Goal: Task Accomplishment & Management: Use online tool/utility

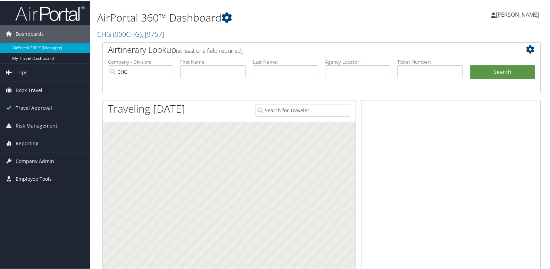
click at [25, 140] on span "Reporting" at bounding box center [27, 142] width 23 height 17
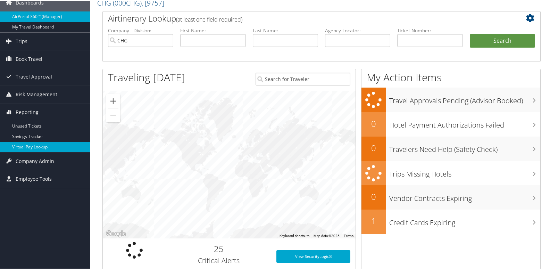
scroll to position [35, 0]
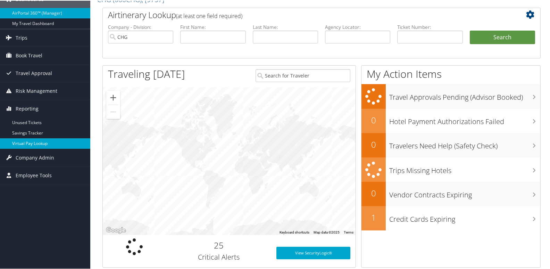
click at [28, 144] on link "Virtual Pay Lookup" at bounding box center [45, 143] width 90 height 10
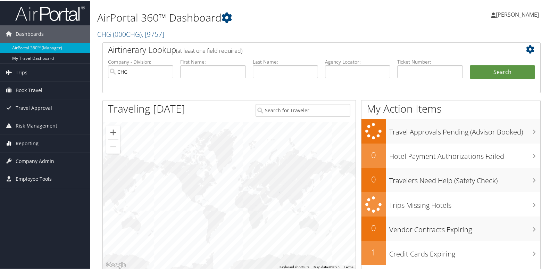
click at [23, 146] on span "Reporting" at bounding box center [27, 142] width 23 height 17
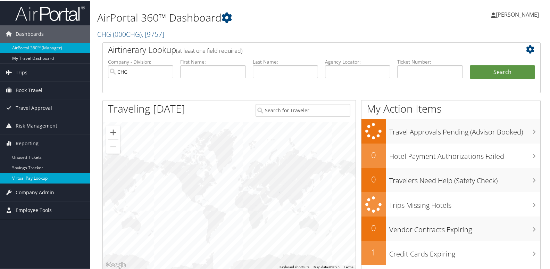
click at [27, 178] on link "Virtual Pay Lookup" at bounding box center [45, 177] width 90 height 10
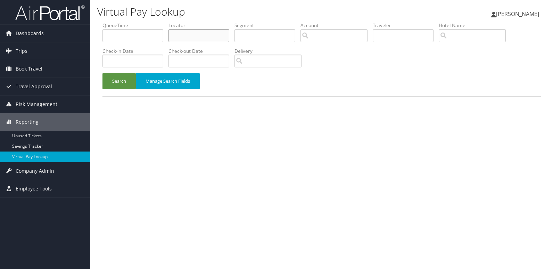
click at [187, 39] on input "text" at bounding box center [199, 35] width 61 height 13
paste input "WTOZBB"
type input "WTOZBB"
click at [125, 83] on button "Search" at bounding box center [119, 81] width 33 height 16
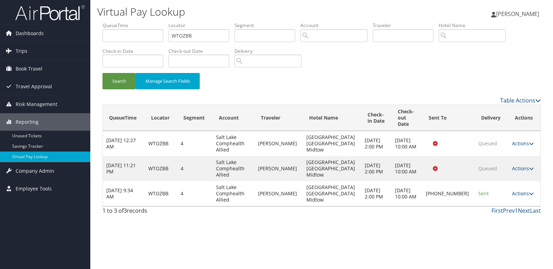
click at [529, 191] on icon at bounding box center [531, 193] width 5 height 5
click at [494, 208] on link "Logs" at bounding box center [497, 209] width 59 height 12
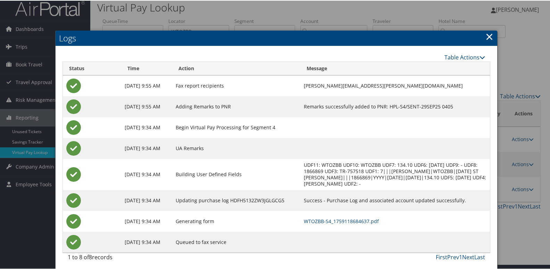
scroll to position [7, 0]
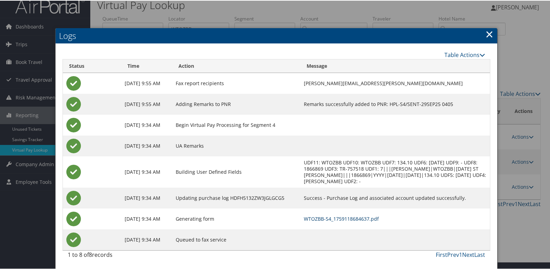
click at [336, 217] on link "WTOZBB-S4_1759118684637.pdf" at bounding box center [341, 218] width 75 height 7
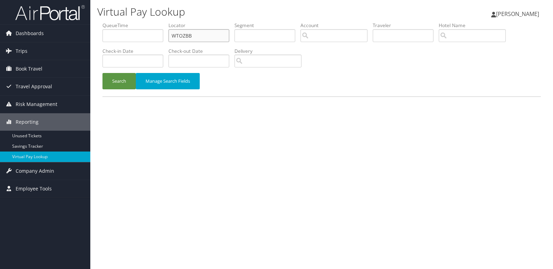
drag, startPoint x: 198, startPoint y: 40, endPoint x: 136, endPoint y: 44, distance: 62.7
click at [140, 22] on ul "QueueTime Locator WTOZBB Segment Account Traveler Hotel Name Check-in Date Chec…" at bounding box center [322, 22] width 438 height 0
paste input "LRNRAI"
click at [117, 78] on button "Search" at bounding box center [119, 81] width 33 height 16
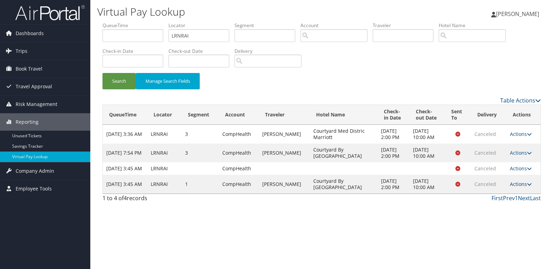
click at [520, 187] on link "Actions" at bounding box center [521, 184] width 22 height 7
click at [508, 202] on link "Logs" at bounding box center [508, 201] width 44 height 12
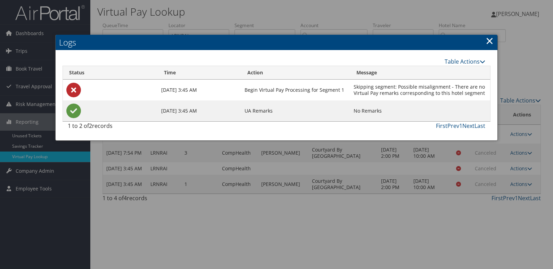
click at [489, 42] on link "×" at bounding box center [490, 41] width 8 height 14
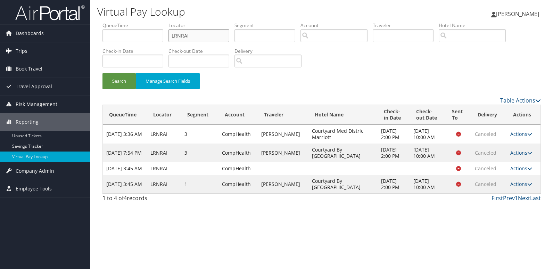
drag, startPoint x: 203, startPoint y: 32, endPoint x: 88, endPoint y: 43, distance: 115.2
click at [88, 43] on div "Dashboards AirPortal 360™ (Manager) My Travel Dashboard Trips Airtinerary® Look…" at bounding box center [276, 134] width 553 height 269
paste input "JUTMXV"
type input "JUTMXV"
drag, startPoint x: 124, startPoint y: 83, endPoint x: 120, endPoint y: 84, distance: 4.5
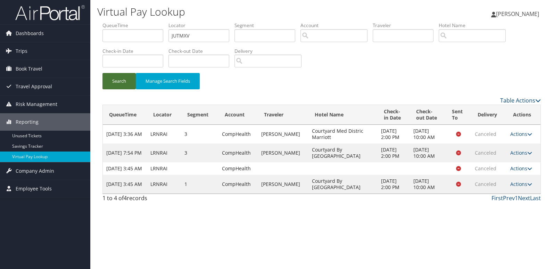
click at [124, 83] on button "Search" at bounding box center [119, 81] width 33 height 16
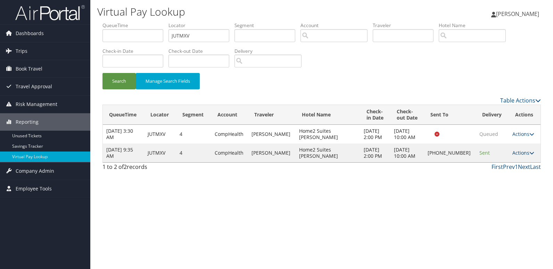
click at [523, 156] on link "Actions" at bounding box center [524, 152] width 22 height 7
drag, startPoint x: 501, startPoint y: 180, endPoint x: 446, endPoint y: 179, distance: 55.6
click at [501, 180] on link "Logs" at bounding box center [499, 178] width 59 height 12
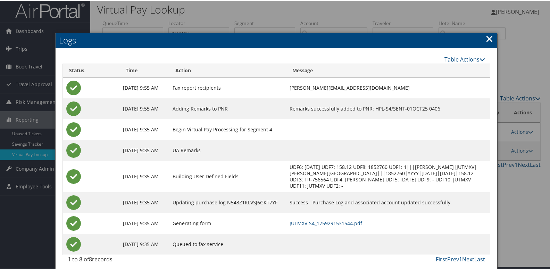
scroll to position [7, 0]
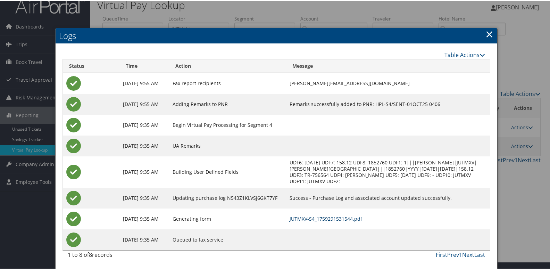
click at [324, 219] on link "JUTMXV-S4_1759291531544.pdf" at bounding box center [326, 218] width 73 height 7
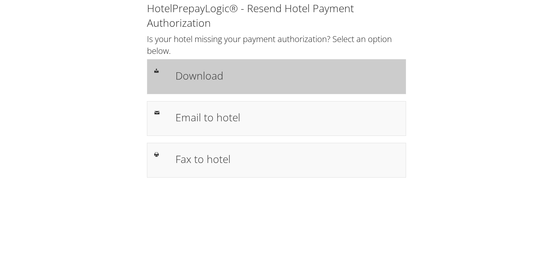
click at [206, 80] on h1 "Download" at bounding box center [286, 76] width 223 height 16
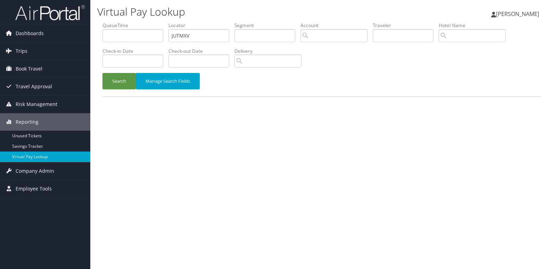
click at [137, 45] on li "QueueTime" at bounding box center [136, 34] width 66 height 25
drag, startPoint x: 194, startPoint y: 37, endPoint x: 138, endPoint y: 46, distance: 57.3
click at [138, 22] on ul "QueueTime Locator JUTMXV Segment Account Traveler Hotel Name Check-in Date Chec…" at bounding box center [322, 22] width 438 height 0
paste input "CNJVSW"
type input "CNJVSW"
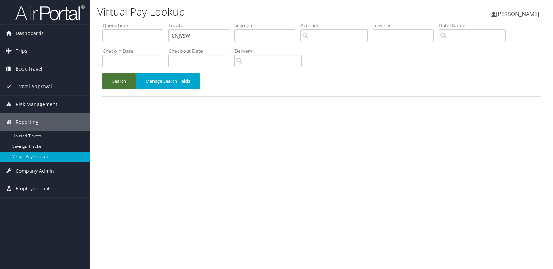
click at [125, 76] on button "Search" at bounding box center [119, 81] width 33 height 16
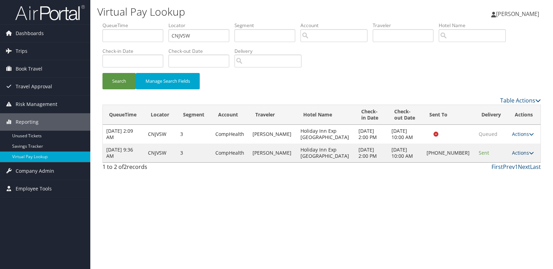
click at [529, 153] on icon at bounding box center [531, 152] width 5 height 5
click at [493, 178] on link "Logs" at bounding box center [498, 175] width 59 height 12
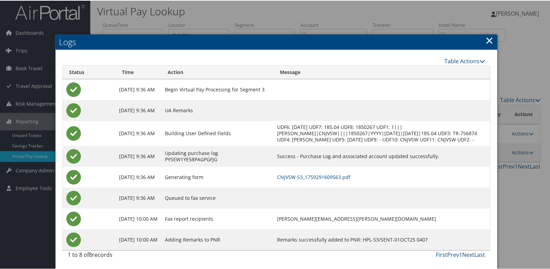
scroll to position [7, 0]
click at [334, 176] on link "CNJVSW-S3_1759291609563.pdf" at bounding box center [313, 176] width 73 height 7
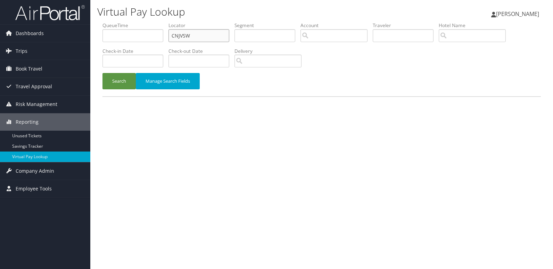
drag, startPoint x: 197, startPoint y: 34, endPoint x: 131, endPoint y: 39, distance: 66.5
click at [131, 22] on ul "QueueTime Locator CNJVSW Segment Account Traveler Hotel Name Check-in Date Chec…" at bounding box center [322, 22] width 438 height 0
paste input "DIMDZF"
type input "DIMDZF"
click at [122, 82] on button "Search" at bounding box center [119, 81] width 33 height 16
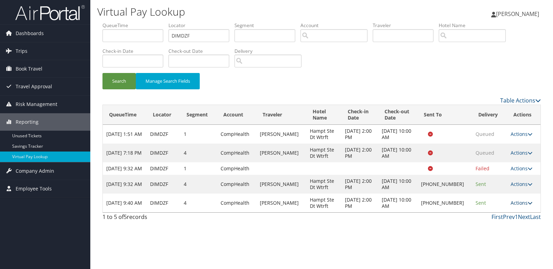
click at [522, 206] on link "Actions" at bounding box center [522, 202] width 22 height 7
click at [491, 229] on link "Logs" at bounding box center [498, 231] width 59 height 12
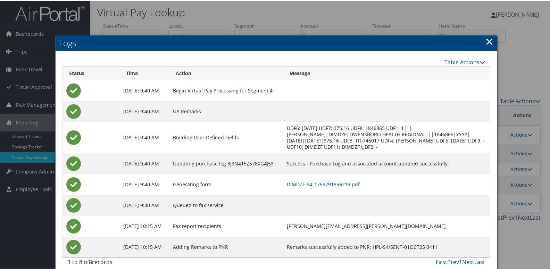
scroll to position [7, 0]
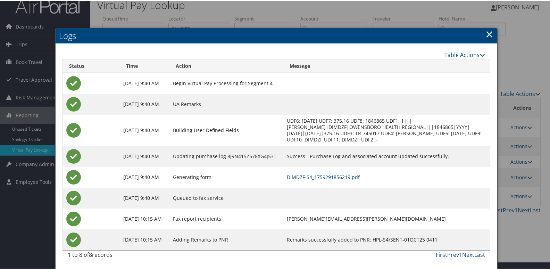
click at [347, 176] on link "DIMDZF-S4_1759291856219.pdf" at bounding box center [323, 176] width 73 height 7
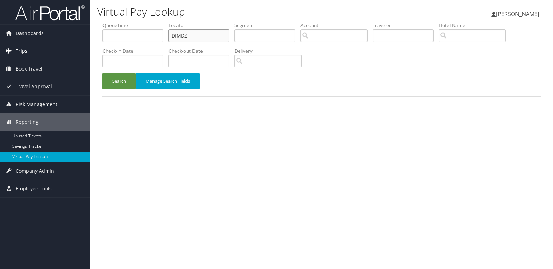
drag, startPoint x: 197, startPoint y: 36, endPoint x: 86, endPoint y: 44, distance: 111.1
click at [130, 22] on ul "QueueTime Locator DIMDZF Segment Account Traveler Hotel Name Check-in Date Chec…" at bounding box center [322, 22] width 438 height 0
paste input "CJMTKS"
type input "CJMTKS"
click at [116, 82] on button "Search" at bounding box center [119, 81] width 33 height 16
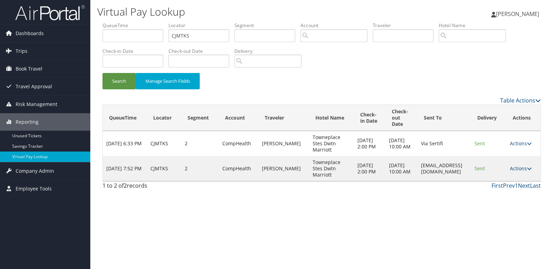
click at [527, 168] on link "Actions" at bounding box center [521, 168] width 22 height 7
click at [504, 188] on link "Logs" at bounding box center [508, 191] width 44 height 12
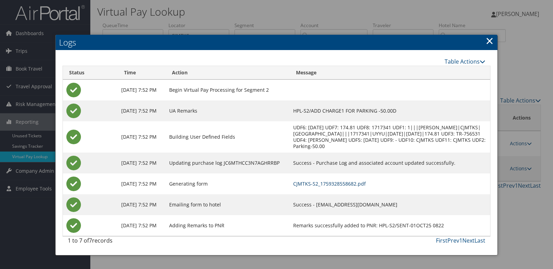
click at [352, 187] on link "CJMTKS-S2_1759328558682.pdf" at bounding box center [329, 183] width 73 height 7
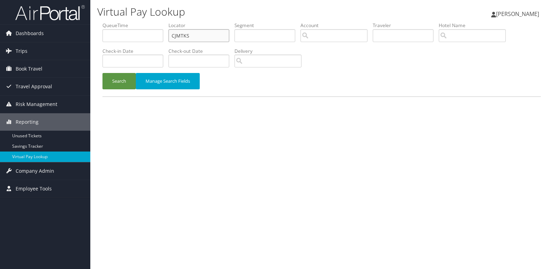
drag, startPoint x: 207, startPoint y: 35, endPoint x: 123, endPoint y: 45, distance: 84.0
click at [123, 22] on ul "QueueTime Locator CJMTKS Segment Account Traveler Hotel Name Check-in Date Chec…" at bounding box center [322, 22] width 438 height 0
paste input "YDLBSX"
type input "YDLBSX"
click at [126, 81] on button "Search" at bounding box center [119, 81] width 33 height 16
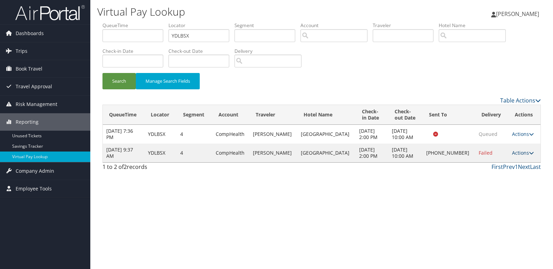
click at [523, 153] on link "Actions" at bounding box center [523, 152] width 22 height 7
click at [486, 174] on link "Logs" at bounding box center [498, 175] width 59 height 12
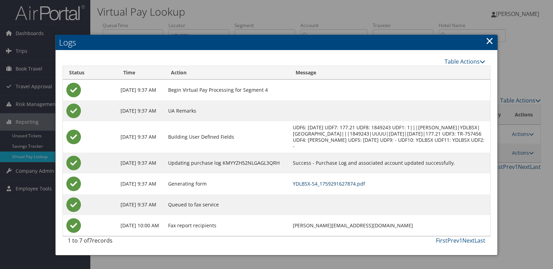
click at [335, 182] on link "YDLBSX-S4_1759291627874.pdf" at bounding box center [329, 183] width 72 height 7
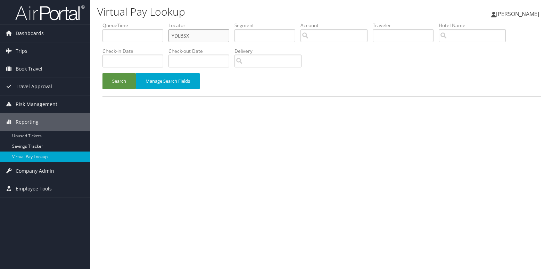
drag, startPoint x: 195, startPoint y: 35, endPoint x: 139, endPoint y: 46, distance: 56.6
click at [139, 22] on ul "QueueTime Locator YDLBSX Segment Account Traveler Hotel Name Check-in Date Chec…" at bounding box center [322, 22] width 438 height 0
paste input "HSUDPV"
type input "HSUDPV"
click at [128, 80] on button "Search" at bounding box center [119, 81] width 33 height 16
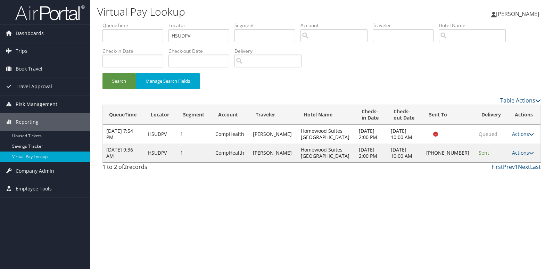
click at [526, 157] on td "Actions Resend Logs Delivery Information View Itinerary" at bounding box center [525, 153] width 32 height 19
click at [525, 154] on link "Actions" at bounding box center [523, 152] width 22 height 7
click at [497, 177] on link "Logs" at bounding box center [498, 175] width 59 height 12
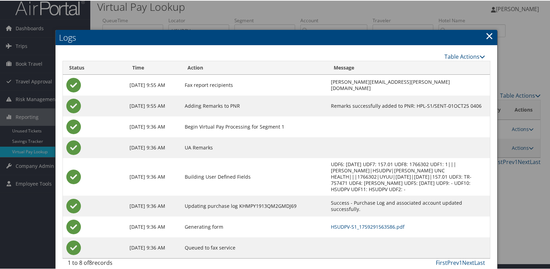
scroll to position [7, 0]
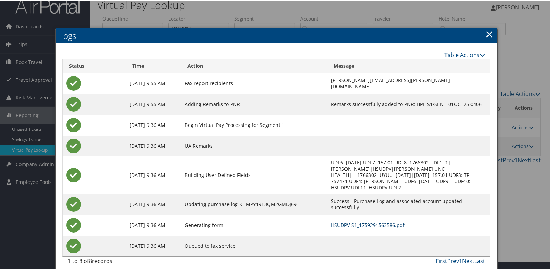
click at [349, 221] on link "HSUDPV-S1_1759291563586.pdf" at bounding box center [368, 224] width 74 height 7
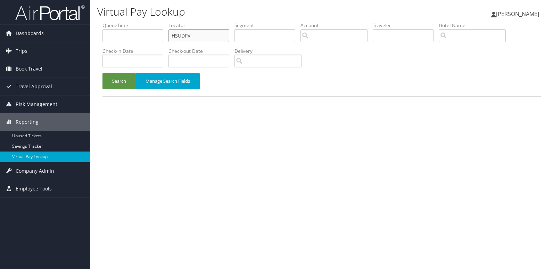
drag, startPoint x: 200, startPoint y: 37, endPoint x: 110, endPoint y: 51, distance: 91.1
click at [110, 22] on ul "QueueTime Locator HSUDPV Segment Account Traveler Hotel Name Check-in Date Chec…" at bounding box center [322, 22] width 438 height 0
paste input "YWYNKA"
drag, startPoint x: 122, startPoint y: 81, endPoint x: 125, endPoint y: 82, distance: 3.7
click at [122, 81] on button "Search" at bounding box center [119, 81] width 33 height 16
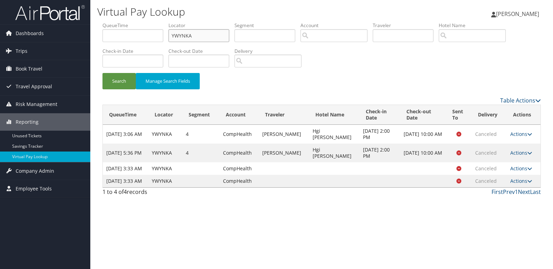
drag, startPoint x: 198, startPoint y: 31, endPoint x: 98, endPoint y: 47, distance: 101.0
click at [103, 47] on form "QueueTime Locator YWYNKA Segment Account Traveler Hotel Name Check-in Date Chec…" at bounding box center [322, 59] width 438 height 74
paste input "GRYYUU"
type input "GRYYUU"
click at [125, 85] on button "Search" at bounding box center [119, 81] width 33 height 16
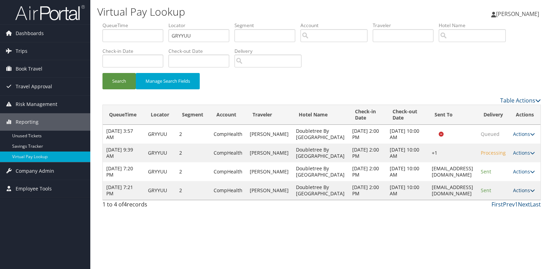
click at [531, 194] on link "Actions" at bounding box center [524, 190] width 22 height 7
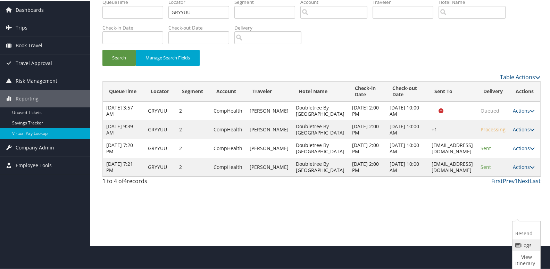
click at [518, 246] on icon at bounding box center [519, 244] width 6 height 5
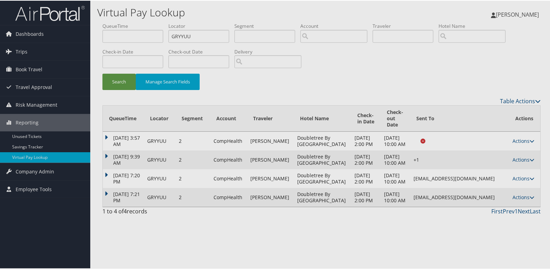
scroll to position [0, 0]
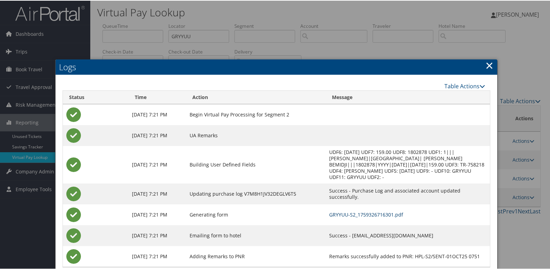
click at [329, 211] on link "GRYYUU-S2_1759326716301.pdf" at bounding box center [366, 214] width 74 height 7
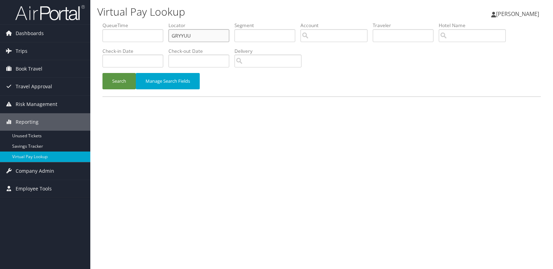
drag, startPoint x: 200, startPoint y: 36, endPoint x: 120, endPoint y: 36, distance: 81.0
click at [120, 22] on ul "QueueTime Locator GRYYUU Segment Account Traveler Hotel Name Check-in Date Chec…" at bounding box center [322, 22] width 438 height 0
paste input "MCOMPV"
type input "MCOMPV"
drag, startPoint x: 119, startPoint y: 74, endPoint x: 149, endPoint y: 87, distance: 32.3
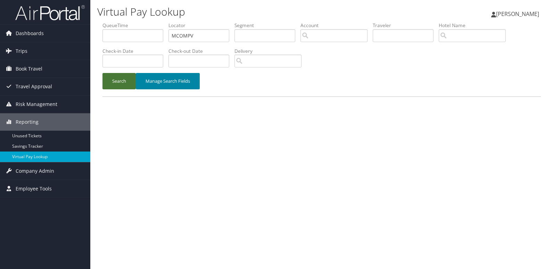
click at [119, 75] on button "Search" at bounding box center [119, 81] width 33 height 16
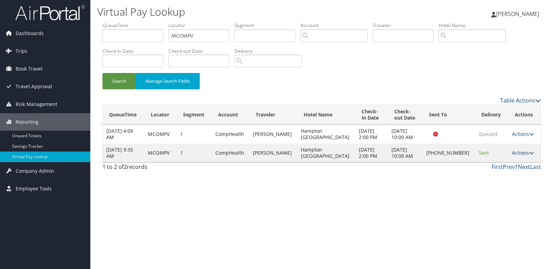
click at [521, 155] on link "Actions" at bounding box center [523, 152] width 22 height 7
click at [496, 175] on link "Logs" at bounding box center [498, 175] width 59 height 12
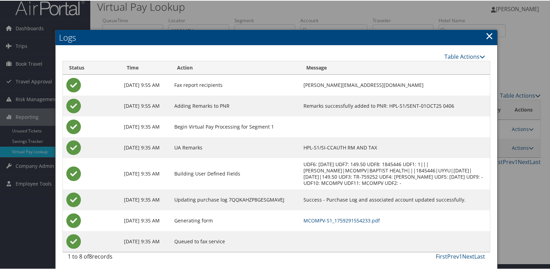
scroll to position [7, 0]
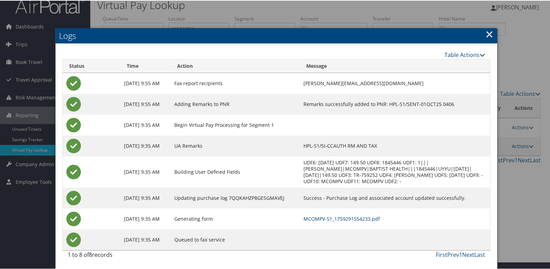
click at [366, 217] on link "MCOMPV-S1_1759291554233.pdf" at bounding box center [342, 218] width 76 height 7
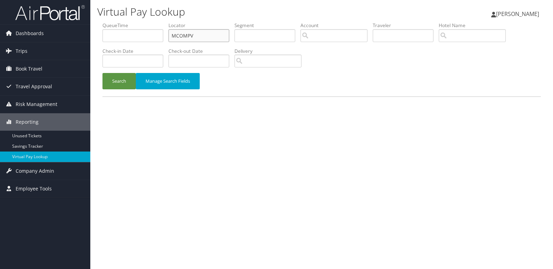
drag, startPoint x: 205, startPoint y: 31, endPoint x: 137, endPoint y: 39, distance: 69.2
click at [137, 22] on ul "QueueTime Locator MCOMPV Segment Account Traveler Hotel Name Check-in Date Chec…" at bounding box center [322, 22] width 438 height 0
paste input "CSEMHD"
click at [120, 76] on button "Search" at bounding box center [119, 81] width 33 height 16
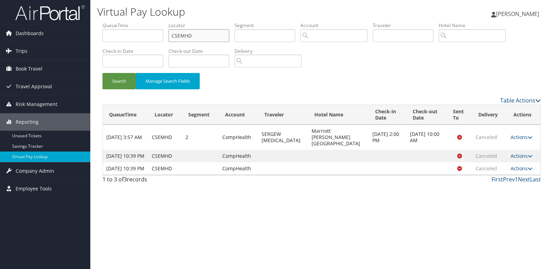
drag, startPoint x: 207, startPoint y: 34, endPoint x: 114, endPoint y: 45, distance: 93.4
click at [116, 22] on ul "QueueTime Locator CSEMHD Segment Account Traveler Hotel Name Check-in Date Chec…" at bounding box center [322, 22] width 438 height 0
paste input "EFAJML"
type input "EFAJML"
click at [109, 73] on button "Search" at bounding box center [119, 81] width 33 height 16
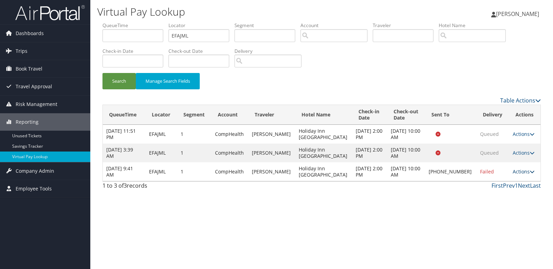
click at [526, 175] on link "Actions" at bounding box center [524, 171] width 22 height 7
click at [488, 197] on link "Logs" at bounding box center [499, 197] width 59 height 12
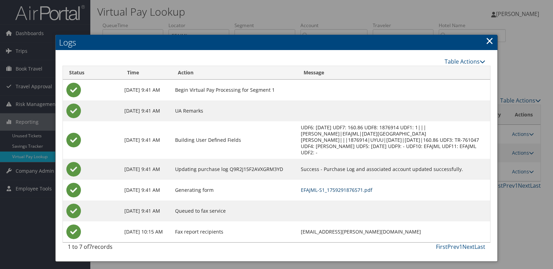
click at [333, 187] on link "EFAJML-S1_1759291876571.pdf" at bounding box center [337, 190] width 72 height 7
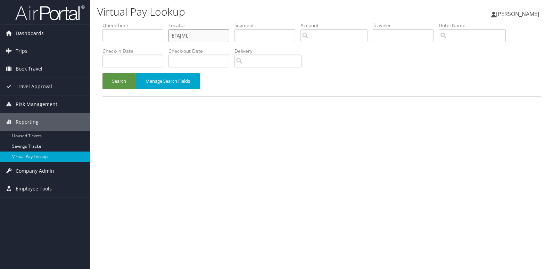
drag, startPoint x: 194, startPoint y: 37, endPoint x: 110, endPoint y: 48, distance: 84.8
click at [112, 22] on ul "QueueTime Locator EFAJML Segment Account Traveler Hotel Name Check-in Date Chec…" at bounding box center [322, 22] width 438 height 0
paste input "MYDDFU"
type input "MYDDFU"
drag, startPoint x: 117, startPoint y: 80, endPoint x: 125, endPoint y: 83, distance: 8.9
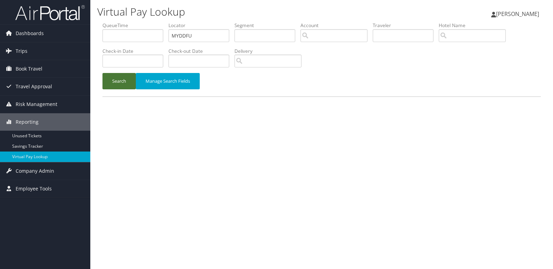
click at [117, 81] on button "Search" at bounding box center [119, 81] width 33 height 16
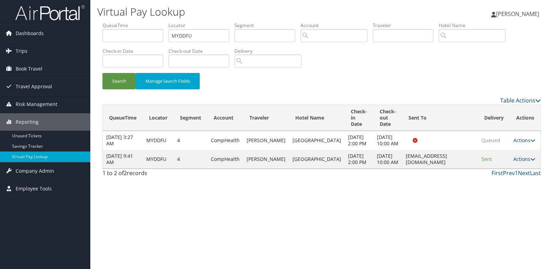
click at [531, 162] on icon at bounding box center [533, 159] width 5 height 5
click at [514, 187] on link "Logs" at bounding box center [510, 191] width 44 height 12
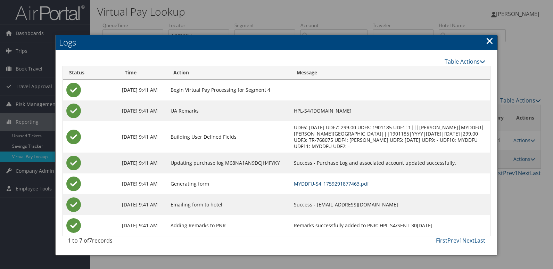
click at [326, 184] on link "MYDDFU-S4_1759291877463.pdf" at bounding box center [331, 183] width 75 height 7
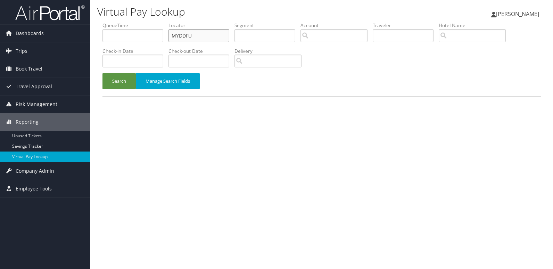
drag, startPoint x: 122, startPoint y: 49, endPoint x: 106, endPoint y: 52, distance: 16.1
click at [106, 22] on ul "QueueTime Locator MYDDFU Segment Account Traveler Hotel Name Check-in Date Chec…" at bounding box center [322, 22] width 438 height 0
paste input "SGAWPJ"
type input "SGAWPJ"
click at [123, 87] on button "Search" at bounding box center [119, 81] width 33 height 16
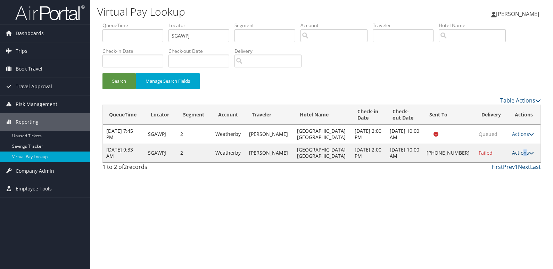
click at [522, 152] on link "Actions" at bounding box center [523, 152] width 22 height 7
drag, startPoint x: 520, startPoint y: 154, endPoint x: 487, endPoint y: 176, distance: 40.0
click at [487, 176] on link "Logs" at bounding box center [499, 175] width 59 height 12
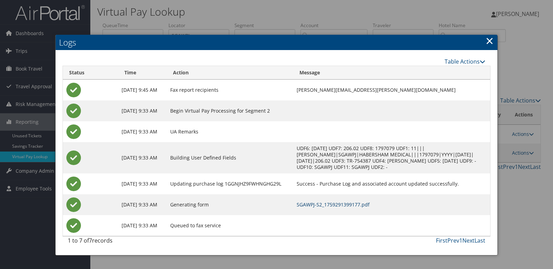
click at [347, 206] on link "SGAWPJ-S2_1759291399177.pdf" at bounding box center [333, 204] width 73 height 7
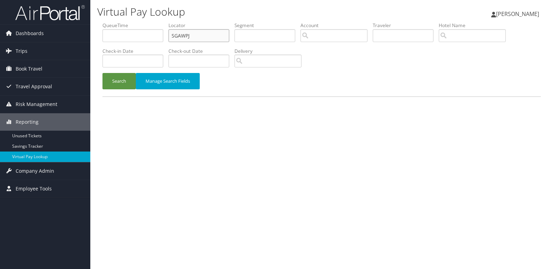
drag, startPoint x: 197, startPoint y: 36, endPoint x: 150, endPoint y: 40, distance: 46.7
click at [150, 22] on ul "QueueTime Locator SGAWPJ Segment Account Traveler Hotel Name Check-in Date Chec…" at bounding box center [322, 22] width 438 height 0
paste input "QMPXVU"
click at [131, 74] on button "Search" at bounding box center [119, 81] width 33 height 16
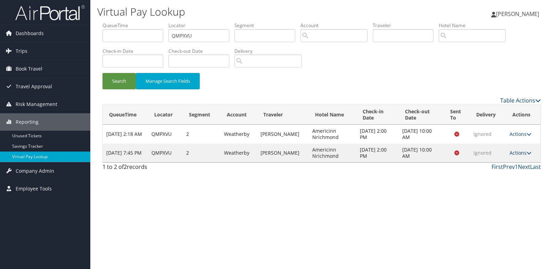
click at [523, 154] on link "Actions" at bounding box center [521, 152] width 22 height 7
click at [489, 178] on link "Logs" at bounding box center [507, 175] width 44 height 12
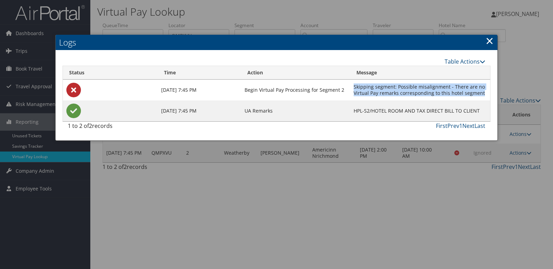
drag, startPoint x: 355, startPoint y: 87, endPoint x: 485, endPoint y: 97, distance: 130.7
click at [485, 97] on td "Skipping segment: Possible misalignment - There are no Virtual Pay remarks corr…" at bounding box center [420, 90] width 140 height 21
copy td "Skipping segment: Possible misalignment - There are no Virtual Pay remarks corr…"
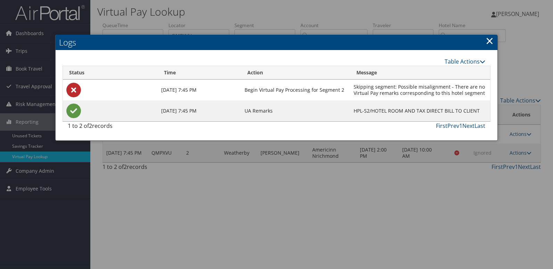
click at [387, 176] on div at bounding box center [276, 134] width 553 height 269
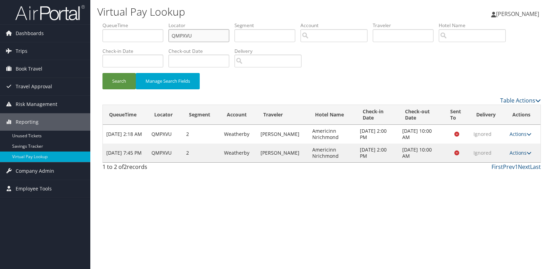
drag, startPoint x: 203, startPoint y: 32, endPoint x: 136, endPoint y: 42, distance: 67.5
click at [138, 22] on ul "QueueTime Locator QMPXVU Segment Account Traveler Hotel Name Check-in Date Chec…" at bounding box center [322, 22] width 438 height 0
paste input "SZOBQX"
type input "SZOBQX"
click at [110, 80] on button "Search" at bounding box center [119, 81] width 33 height 16
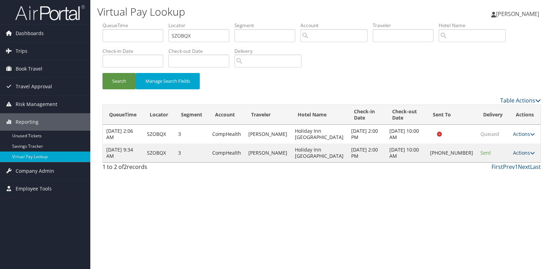
click at [522, 156] on link "Actions" at bounding box center [524, 152] width 22 height 7
click at [492, 175] on link "Logs" at bounding box center [499, 178] width 59 height 12
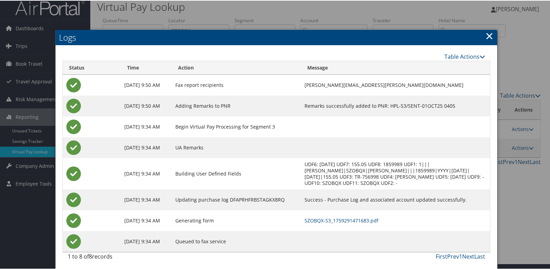
scroll to position [7, 0]
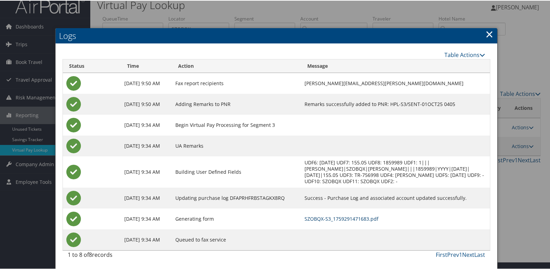
click at [337, 216] on link "SZOBQX-S3_1759291471683.pdf" at bounding box center [342, 218] width 74 height 7
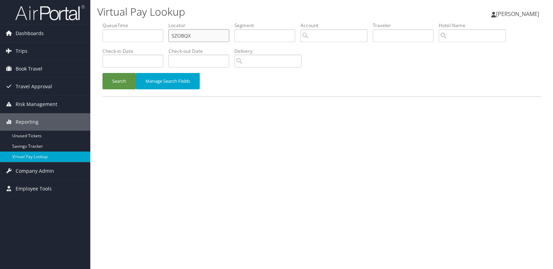
drag, startPoint x: 201, startPoint y: 37, endPoint x: 136, endPoint y: 37, distance: 65.0
click at [136, 22] on ul "QueueTime Locator SZOBQX Segment Account Traveler Hotel Name Check-in Date Chec…" at bounding box center [322, 22] width 438 height 0
paste input "NELNYI"
type input "NELNYI"
click at [129, 79] on button "Search" at bounding box center [119, 81] width 33 height 16
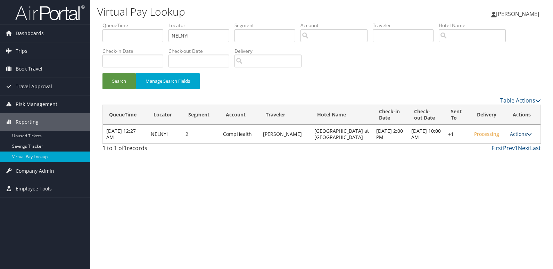
click at [525, 134] on link "Actions" at bounding box center [521, 134] width 22 height 7
click at [491, 157] on link "Logs" at bounding box center [499, 156] width 59 height 12
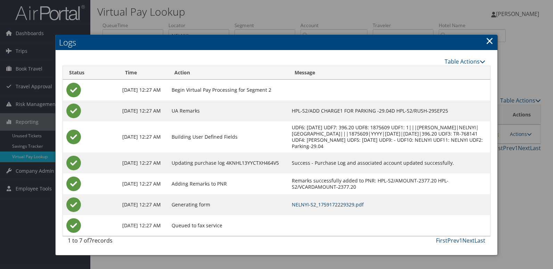
click at [363, 208] on link "NELNYI-S2_1759172229329.pdf" at bounding box center [328, 204] width 72 height 7
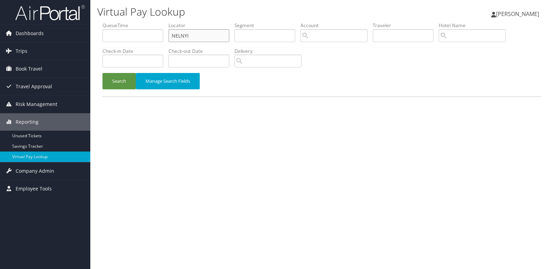
drag, startPoint x: 204, startPoint y: 37, endPoint x: 92, endPoint y: 48, distance: 112.4
click at [92, 48] on div "Virtual Pay Lookup Luke Perry Luke Perry My Settings Travel Agency Contacts Vie…" at bounding box center [321, 134] width 463 height 269
paste input "ISNNK"
type input "ISNNKI"
click at [106, 84] on button "Search" at bounding box center [119, 81] width 33 height 16
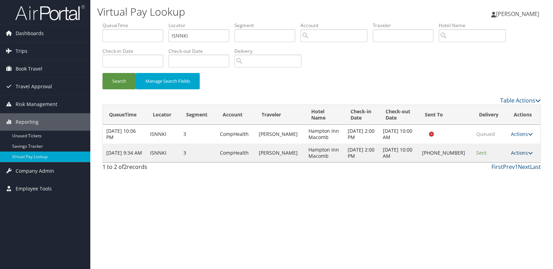
click at [511, 153] on link "Actions" at bounding box center [522, 152] width 22 height 7
click at [487, 170] on link "Logs" at bounding box center [498, 175] width 59 height 12
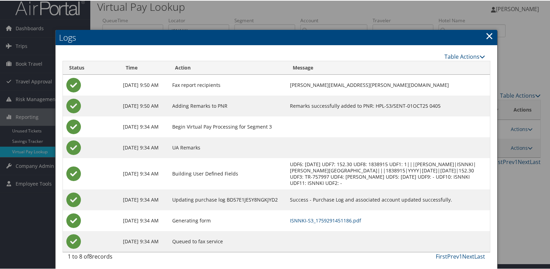
scroll to position [7, 0]
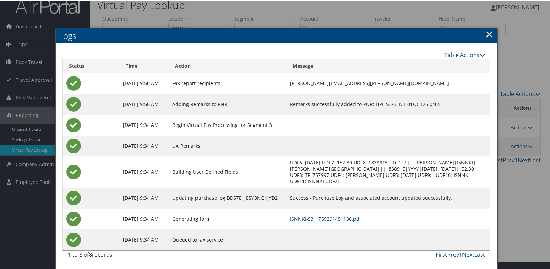
click at [320, 215] on link "ISNNKI-S3_1759291451186.pdf" at bounding box center [325, 218] width 71 height 7
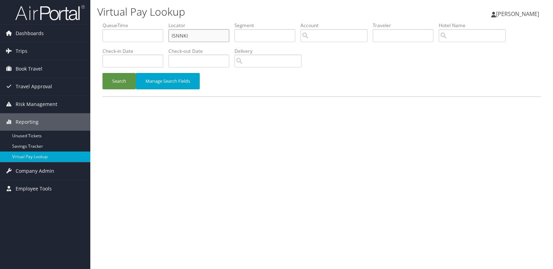
drag, startPoint x: 198, startPoint y: 36, endPoint x: 105, endPoint y: 52, distance: 94.8
click at [111, 22] on ul "QueueTime Locator ISNNKI Segment Account Traveler Hotel Name Check-in Date Chec…" at bounding box center [322, 22] width 438 height 0
paste input "JMWZOB"
type input "JMWZOB"
click at [123, 85] on button "Search" at bounding box center [119, 81] width 33 height 16
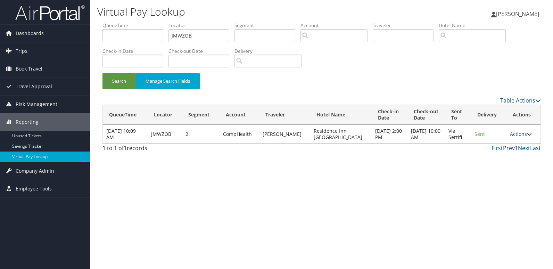
click at [514, 132] on link "Actions" at bounding box center [521, 134] width 22 height 7
click at [500, 154] on link "Logs" at bounding box center [507, 156] width 44 height 12
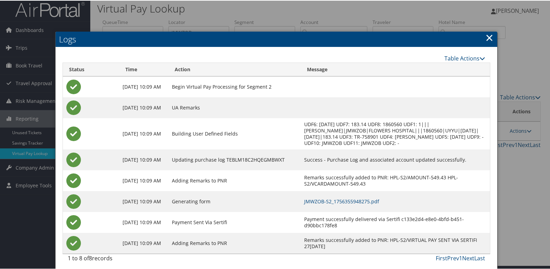
scroll to position [7, 0]
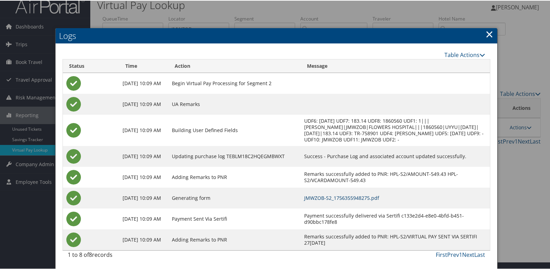
click at [353, 197] on link "JMWZOB-S2_1756355948275.pdf" at bounding box center [341, 197] width 75 height 7
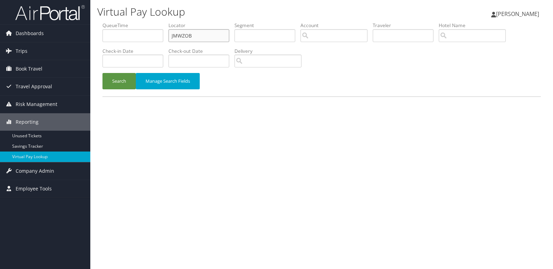
drag, startPoint x: 159, startPoint y: 40, endPoint x: 106, endPoint y: 40, distance: 53.5
click at [106, 22] on ul "QueueTime Locator JMWZOB Segment Account Traveler Hotel Name Check-in Date Chec…" at bounding box center [322, 22] width 438 height 0
paste input "FNTDYR"
type input "FNTDYR"
click at [126, 80] on button "Search" at bounding box center [119, 81] width 33 height 16
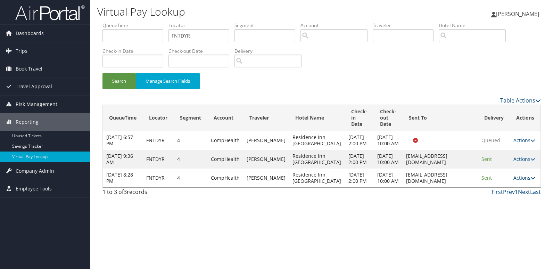
click at [527, 181] on link "Actions" at bounding box center [525, 177] width 22 height 7
click at [497, 228] on link "Logs" at bounding box center [511, 231] width 44 height 12
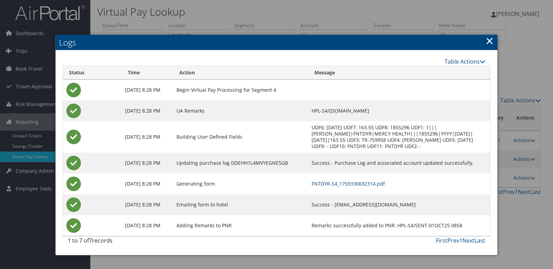
drag, startPoint x: 346, startPoint y: 183, endPoint x: 352, endPoint y: 184, distance: 5.9
click at [346, 183] on link "FNTDYR-S4_1759330692314.pdf" at bounding box center [348, 183] width 73 height 7
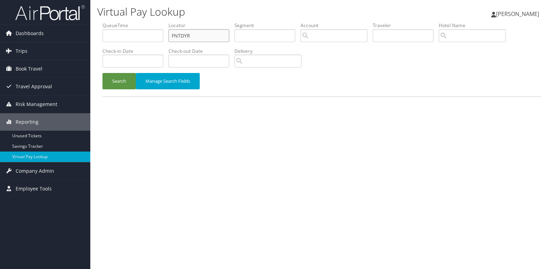
drag, startPoint x: 206, startPoint y: 35, endPoint x: 116, endPoint y: 48, distance: 90.2
click at [116, 22] on ul "QueueTime Locator FNTDYR Segment Account Traveler Hotel Name Check-in Date Chec…" at bounding box center [322, 22] width 438 height 0
paste input "KDXDEK"
type input "KDXDEK"
click at [119, 85] on button "Search" at bounding box center [119, 81] width 33 height 16
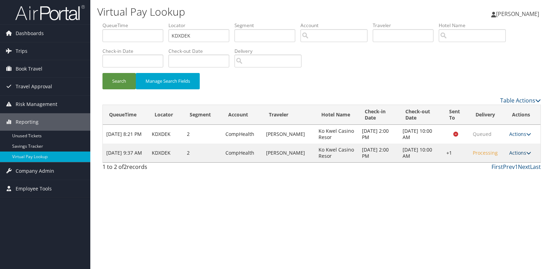
click at [525, 154] on link "Actions" at bounding box center [520, 152] width 22 height 7
click at [495, 173] on link "Logs" at bounding box center [498, 175] width 59 height 12
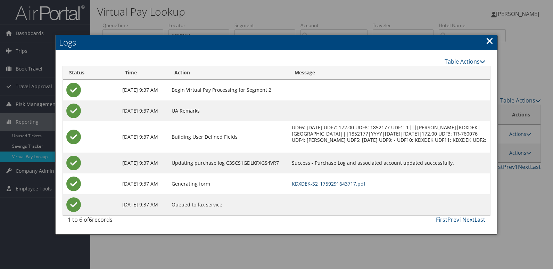
click at [360, 182] on link "KDXDEK-S2_1759291643717.pdf" at bounding box center [329, 183] width 74 height 7
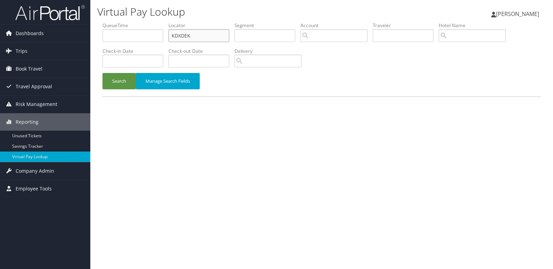
drag, startPoint x: 161, startPoint y: 41, endPoint x: 139, endPoint y: 44, distance: 21.8
click at [139, 22] on ul "QueueTime Locator KDXDEK Segment Account Traveler Hotel Name Check-in Date Chec…" at bounding box center [322, 22] width 438 height 0
paste input "GWWVQ"
type input "GWWVQK"
click at [123, 80] on button "Search" at bounding box center [119, 81] width 33 height 16
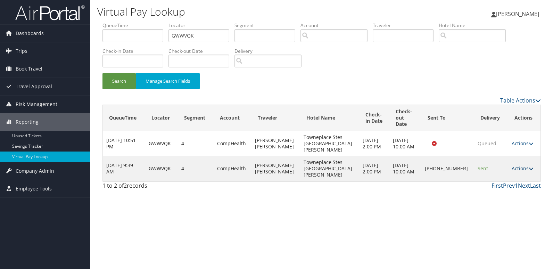
click at [519, 165] on link "Actions" at bounding box center [523, 168] width 22 height 7
click at [498, 184] on link "Logs" at bounding box center [498, 184] width 59 height 12
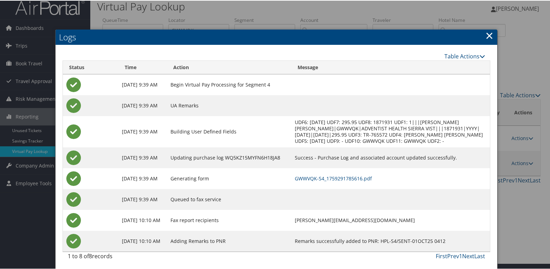
scroll to position [7, 0]
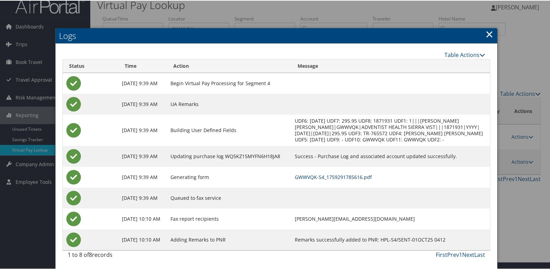
click at [319, 179] on link "GWWVQK-S4_1759291785616.pdf" at bounding box center [333, 176] width 77 height 7
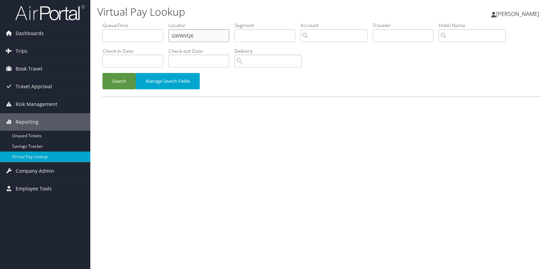
drag, startPoint x: 206, startPoint y: 35, endPoint x: 140, endPoint y: 37, distance: 66.1
click at [140, 22] on ul "QueueTime Locator GWWVQK Segment Account Traveler Hotel Name Check-in Date Chec…" at bounding box center [322, 22] width 438 height 0
paste input "MYTEJG"
type input "MYTEJG"
click at [119, 78] on button "Search" at bounding box center [119, 81] width 33 height 16
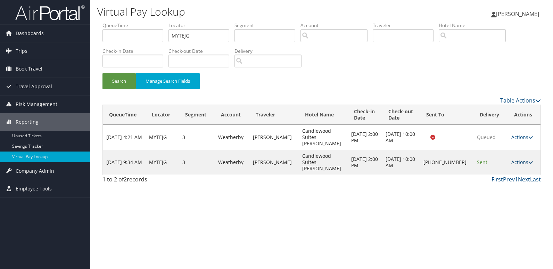
click at [519, 159] on link "Actions" at bounding box center [522, 162] width 22 height 7
click at [489, 173] on link "Logs" at bounding box center [498, 175] width 59 height 12
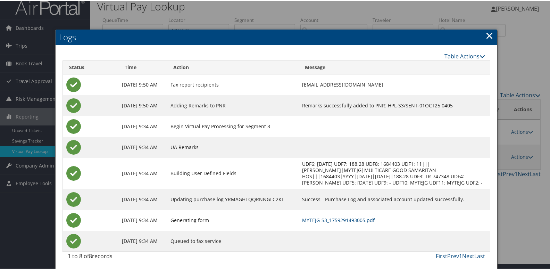
scroll to position [7, 0]
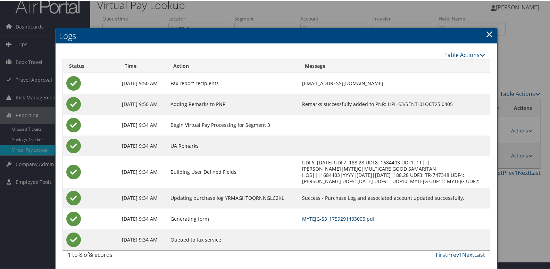
click at [340, 219] on link "MYTEJG-S3_1759291493005.pdf" at bounding box center [338, 218] width 73 height 7
